Goal: Task Accomplishment & Management: Use online tool/utility

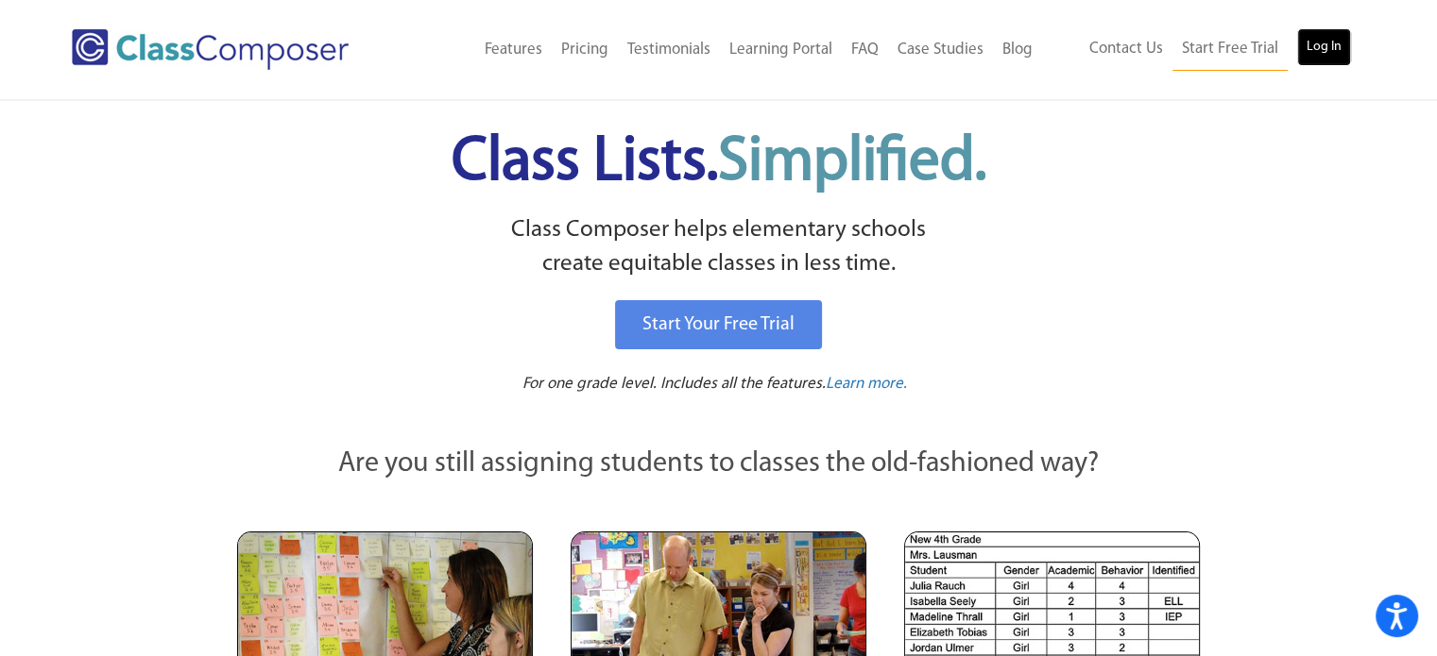
click at [1319, 57] on link "Log In" at bounding box center [1324, 47] width 54 height 38
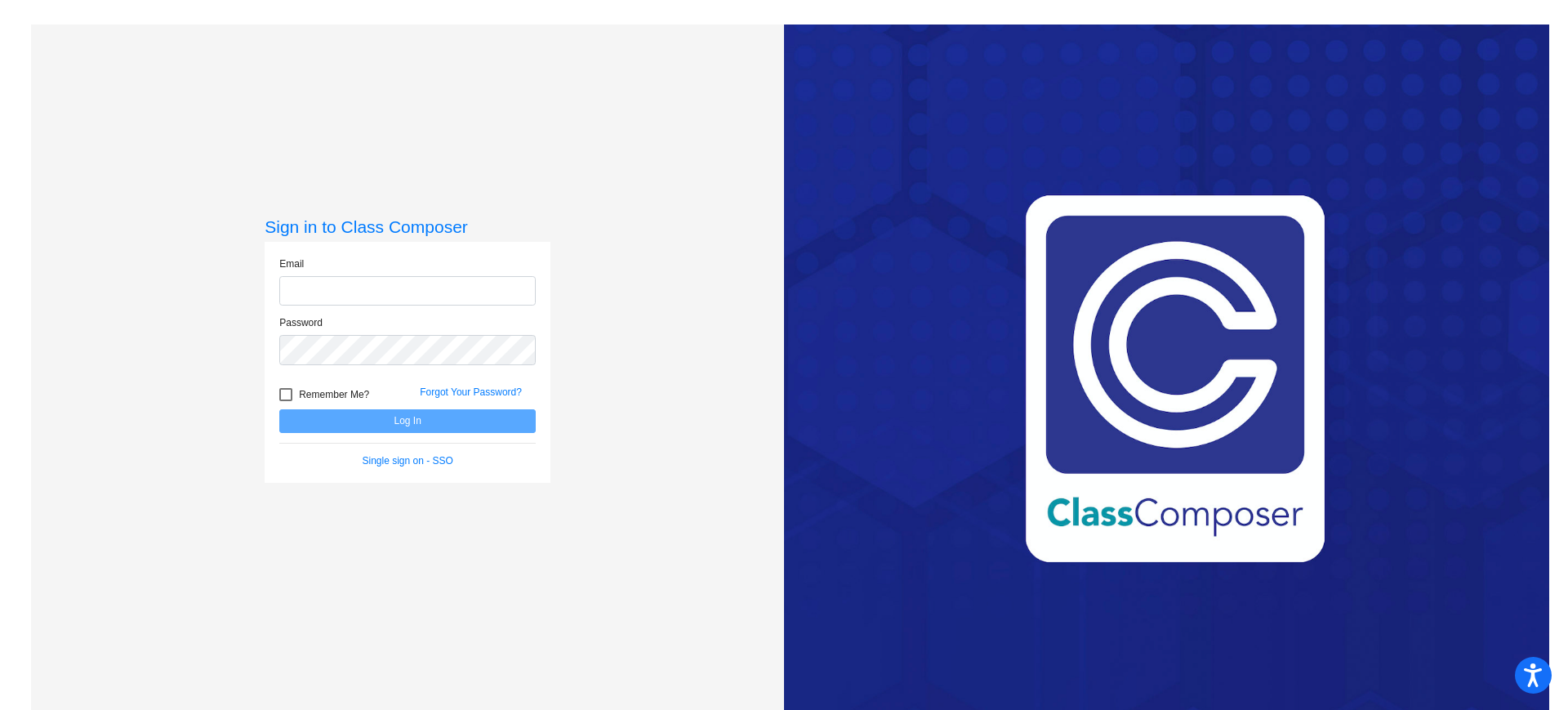
click at [490, 287] on input "email" at bounding box center [407, 291] width 257 height 30
type input "dlindvall@blracademy.org"
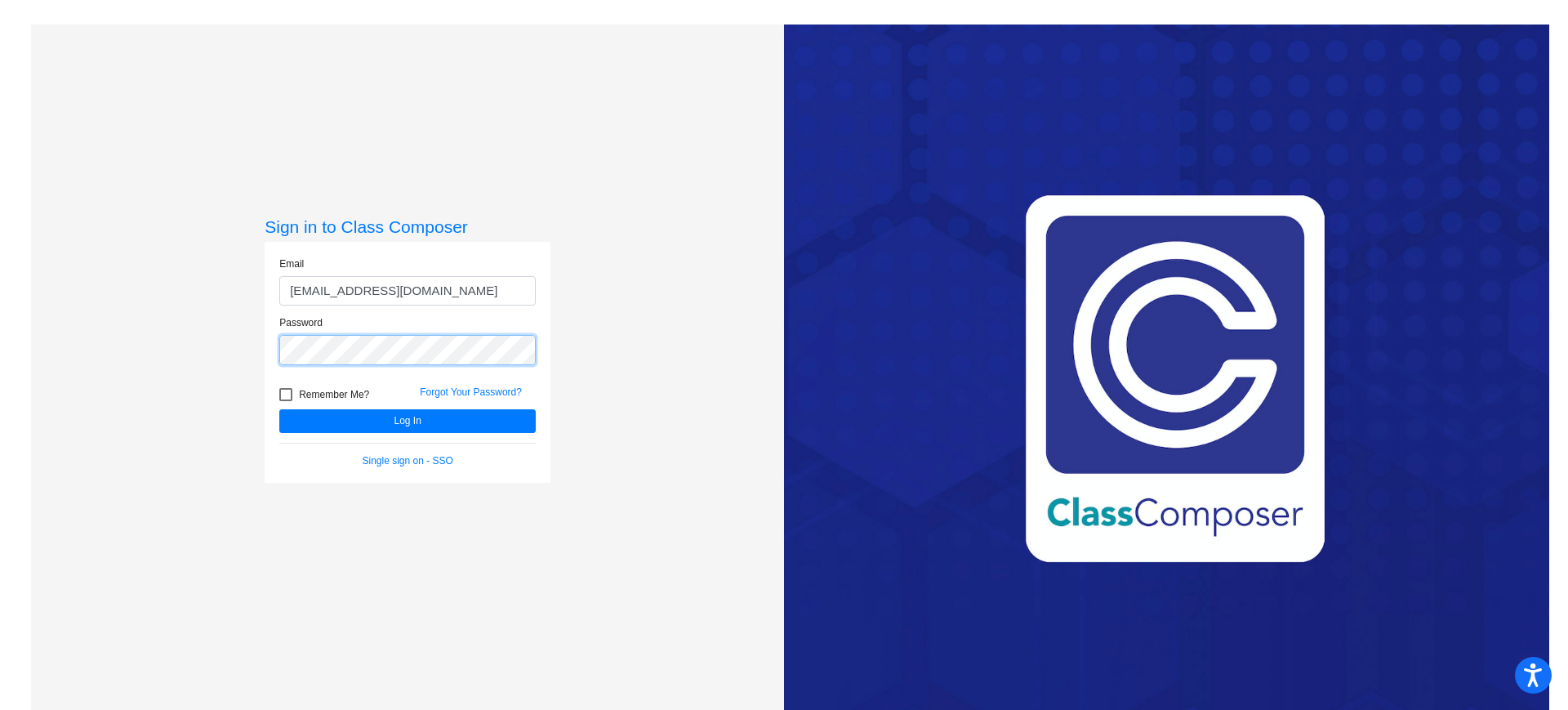
click at [279, 409] on button "Log In" at bounding box center [407, 420] width 257 height 23
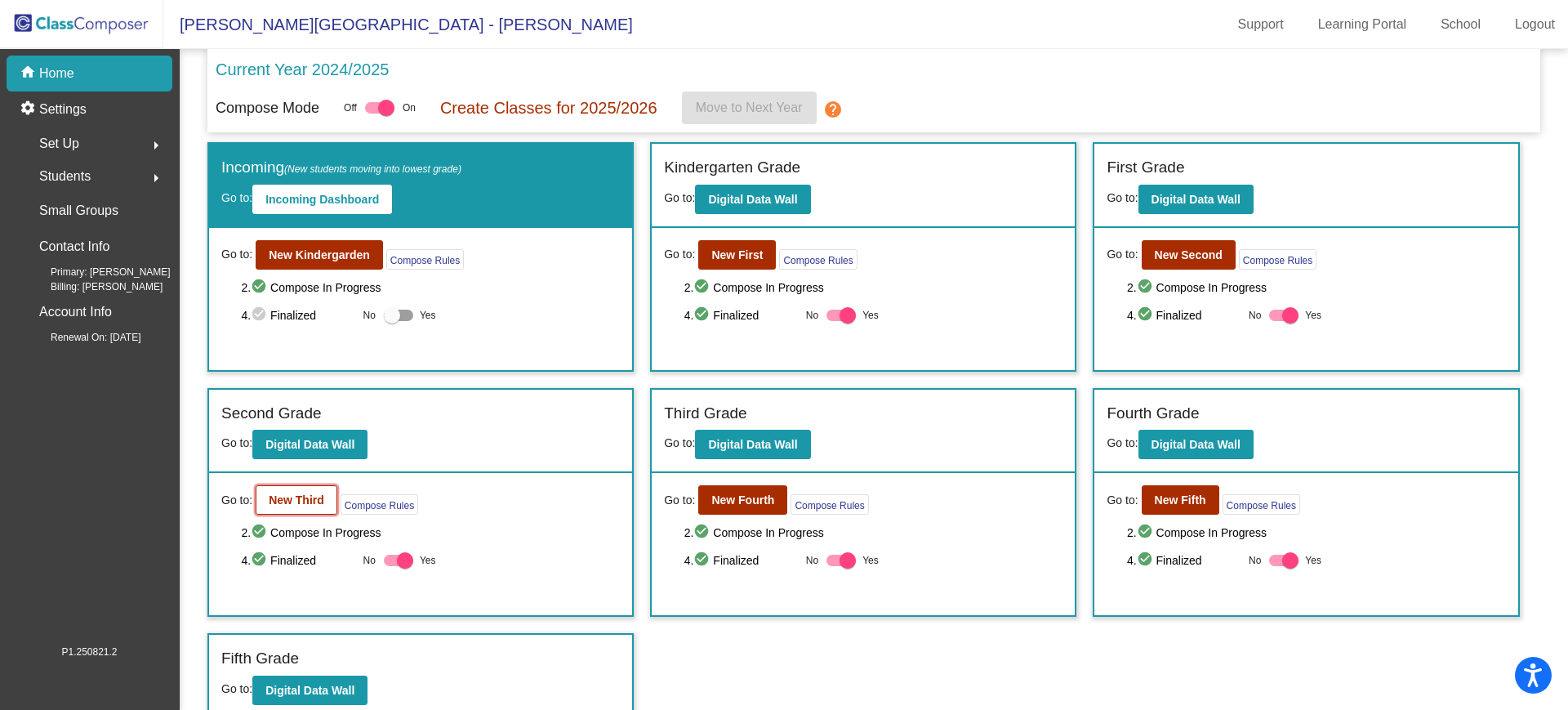
click at [289, 495] on b "New Third" at bounding box center [297, 499] width 55 height 13
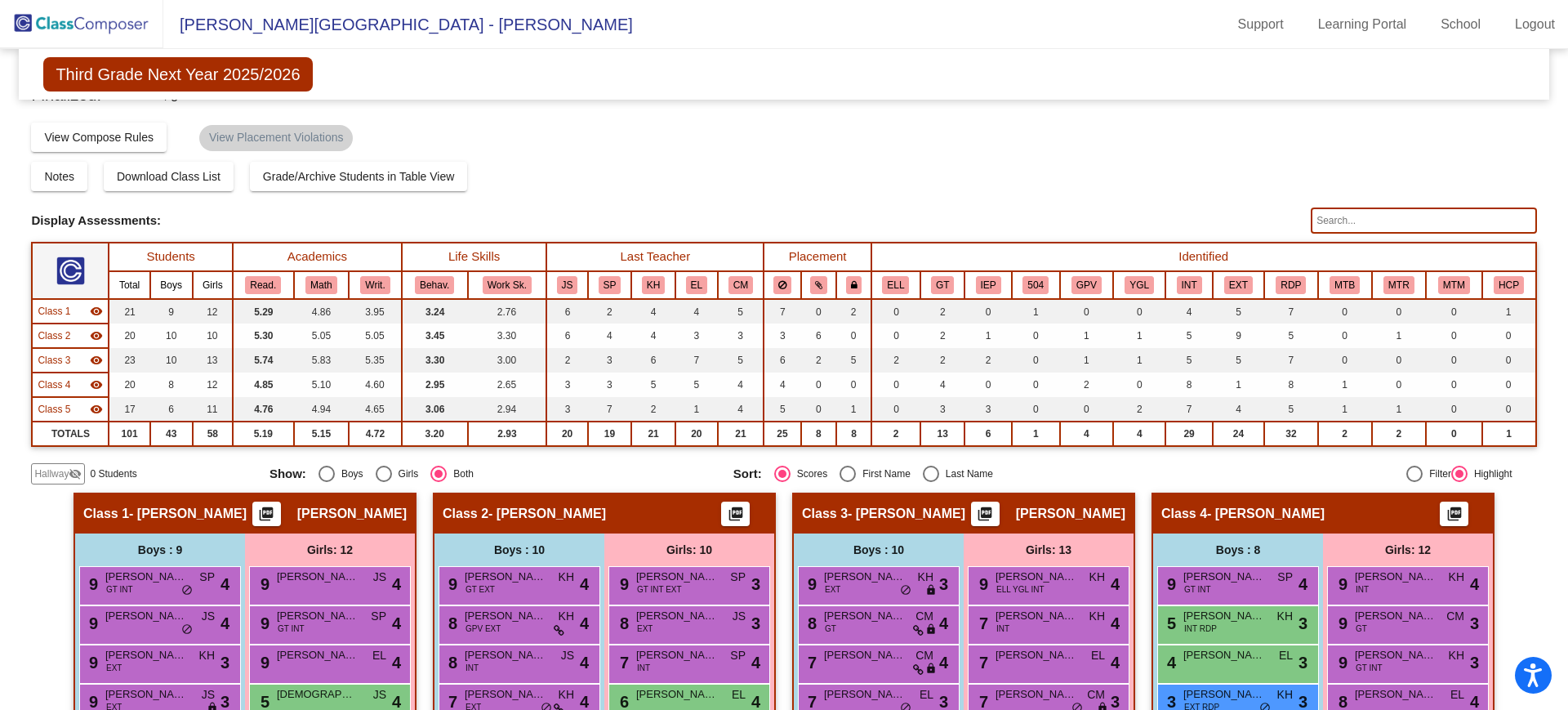
scroll to position [24, 0]
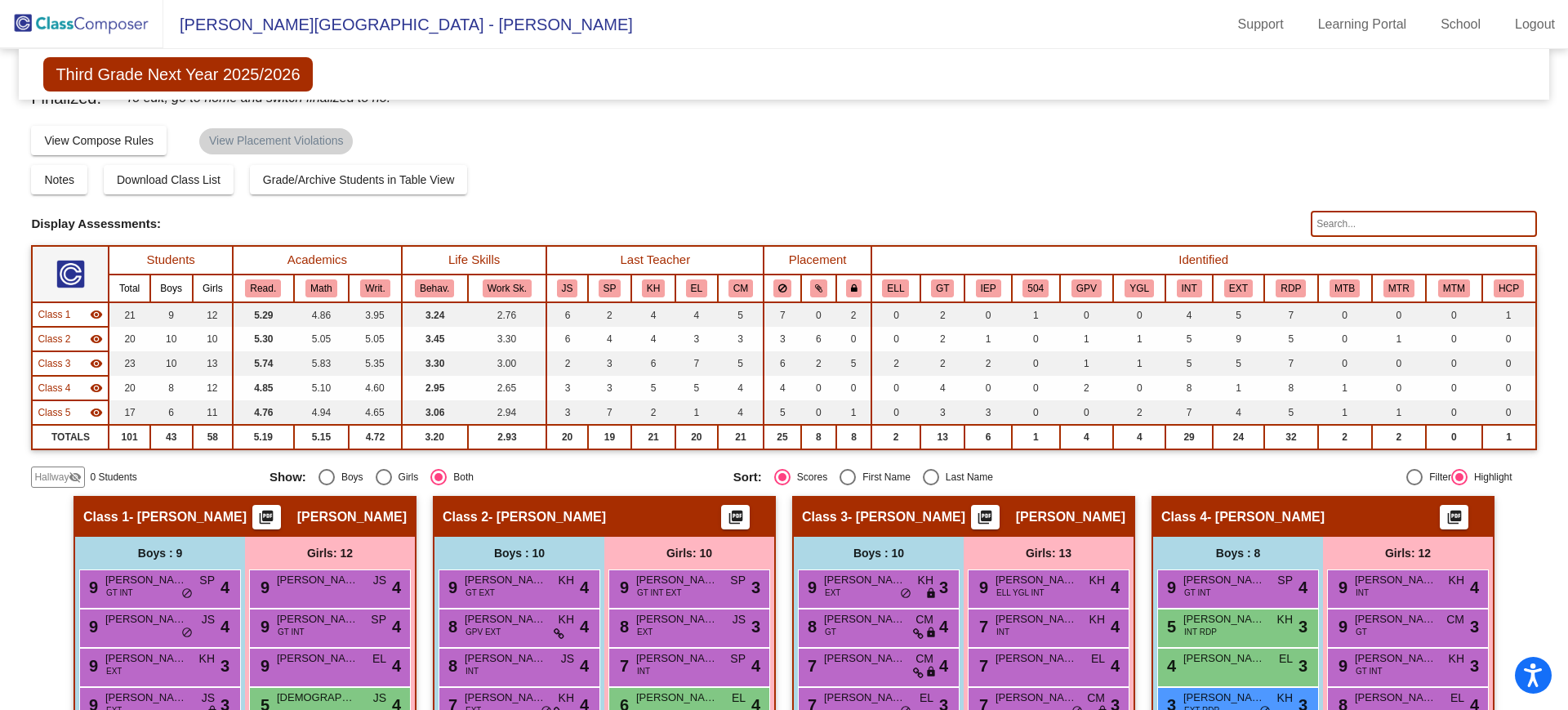
click at [1398, 224] on input "text" at bounding box center [1424, 224] width 226 height 26
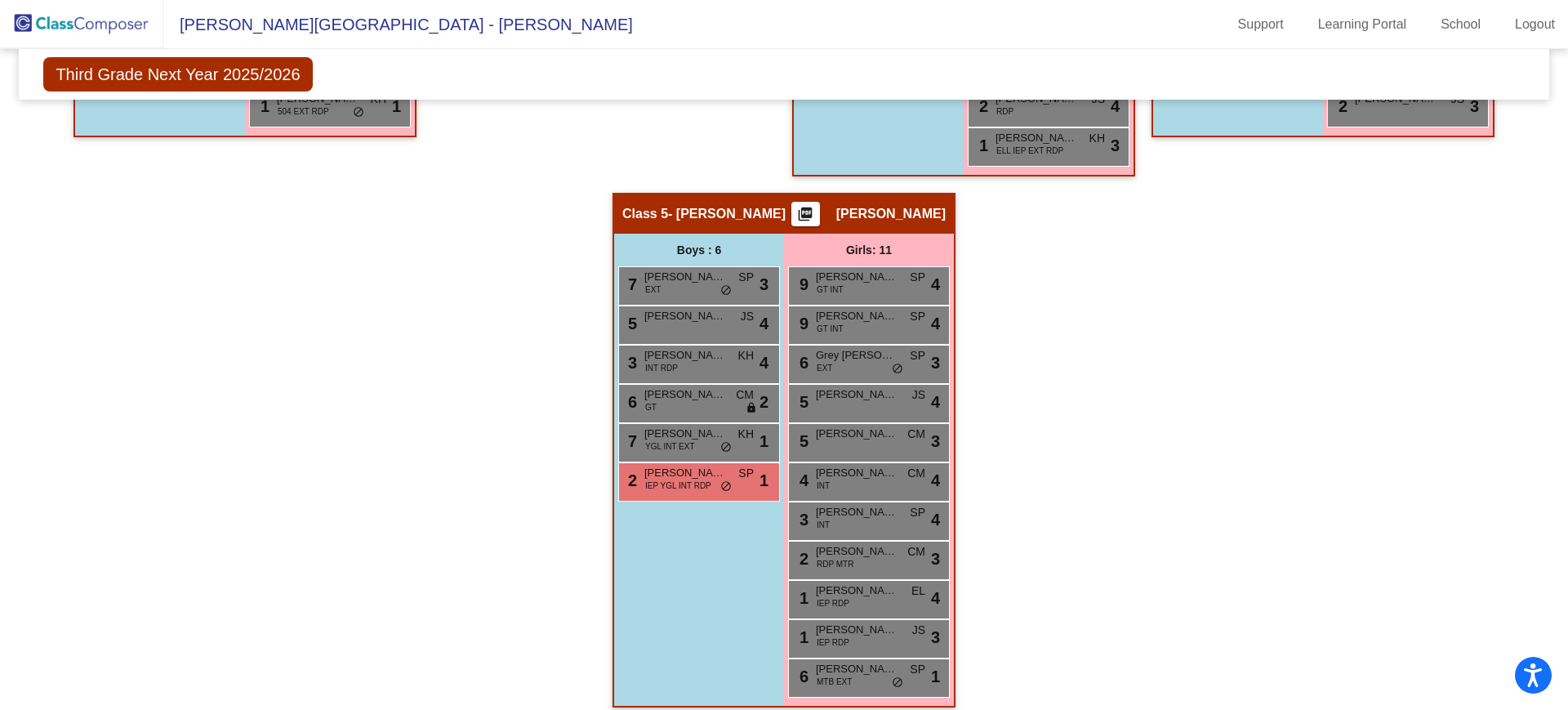
scroll to position [941, 0]
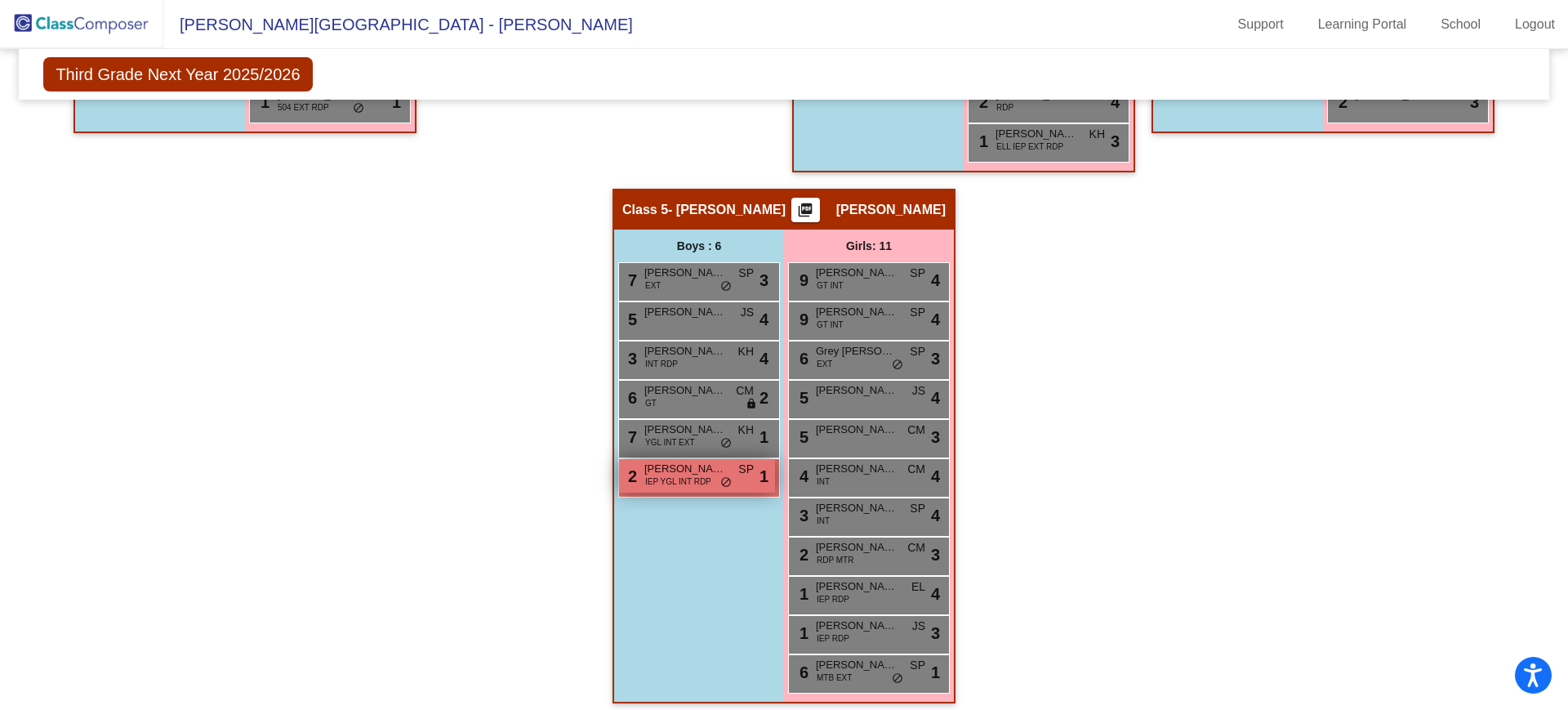
type input "eli"
click at [648, 470] on span "Eli Williams" at bounding box center [685, 469] width 81 height 16
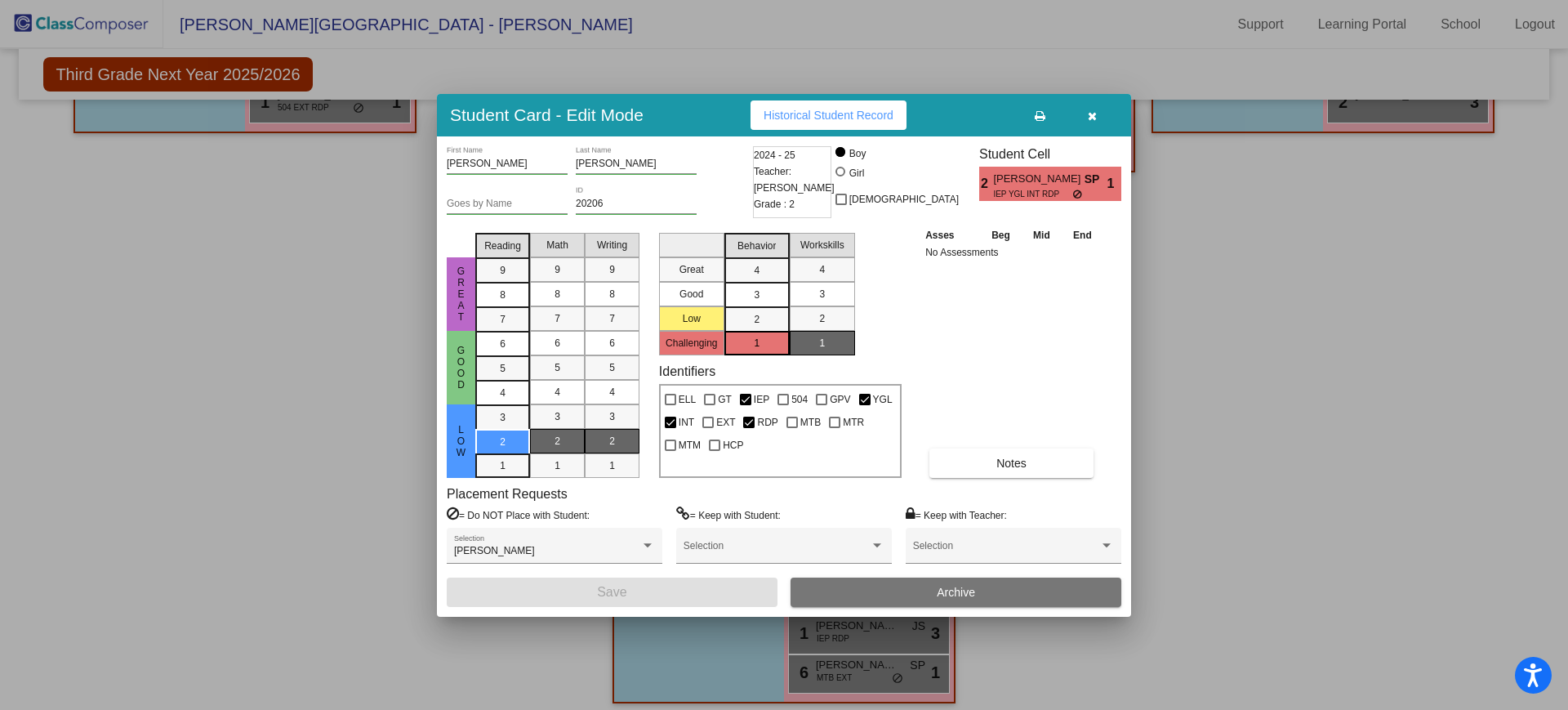
click at [1098, 118] on button "button" at bounding box center [1092, 115] width 52 height 29
